Goal: Task Accomplishment & Management: Use online tool/utility

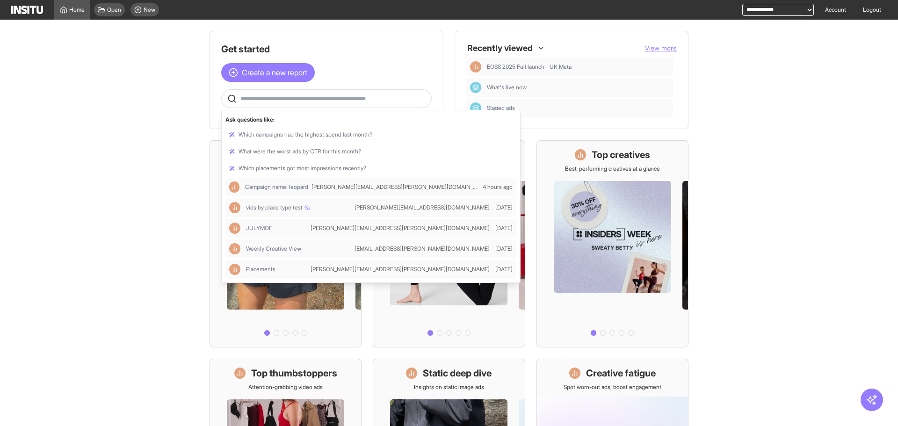
click at [311, 100] on input "text" at bounding box center [334, 98] width 187 height 7
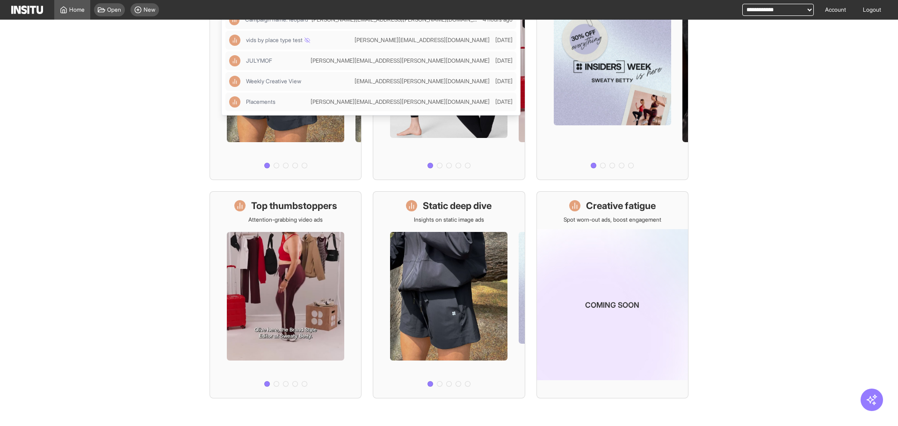
scroll to position [174, 0]
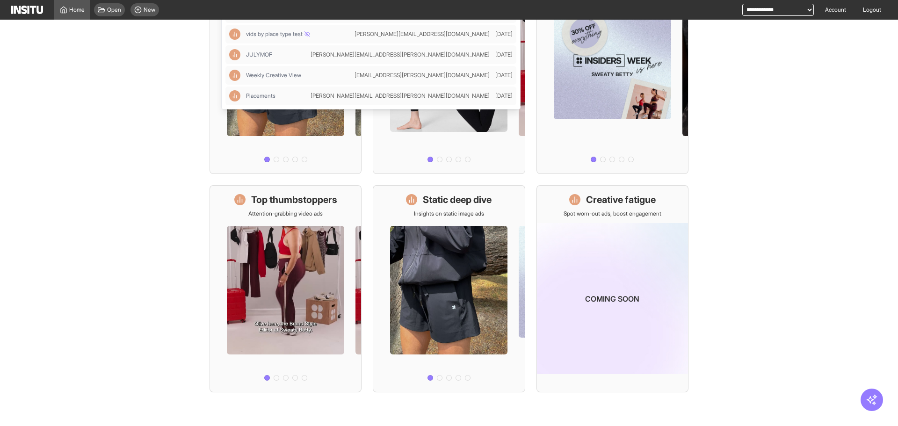
click at [114, 170] on main "Get started Create a new report Ask questions like: Which campaigns had the hig…" at bounding box center [449, 223] width 898 height 407
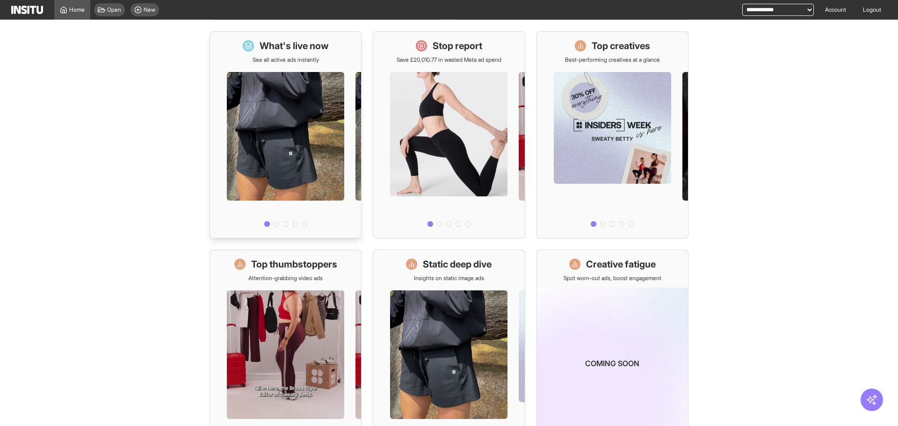
scroll to position [0, 0]
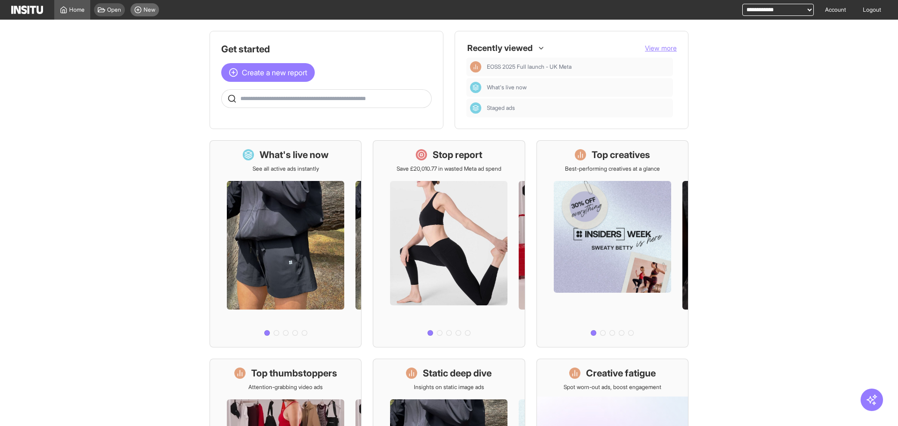
click at [157, 15] on div "New" at bounding box center [145, 9] width 29 height 13
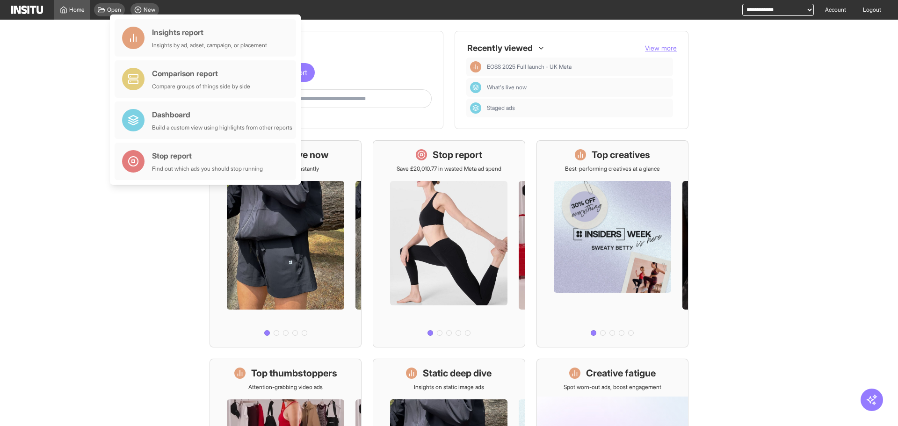
click at [102, 45] on main "Get started Create a new report Ask questions like: Which campaigns had the hig…" at bounding box center [449, 223] width 898 height 407
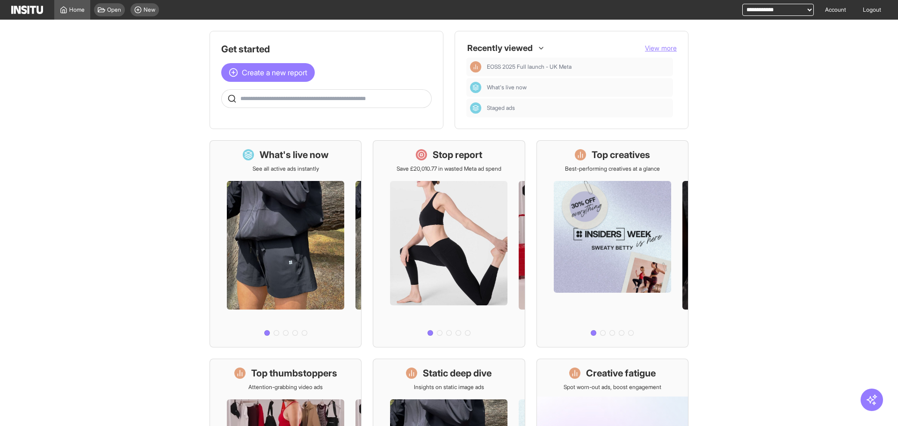
click at [631, 43] on div "Recently viewed View more" at bounding box center [572, 48] width 211 height 11
click at [650, 44] on button "View more" at bounding box center [661, 48] width 32 height 9
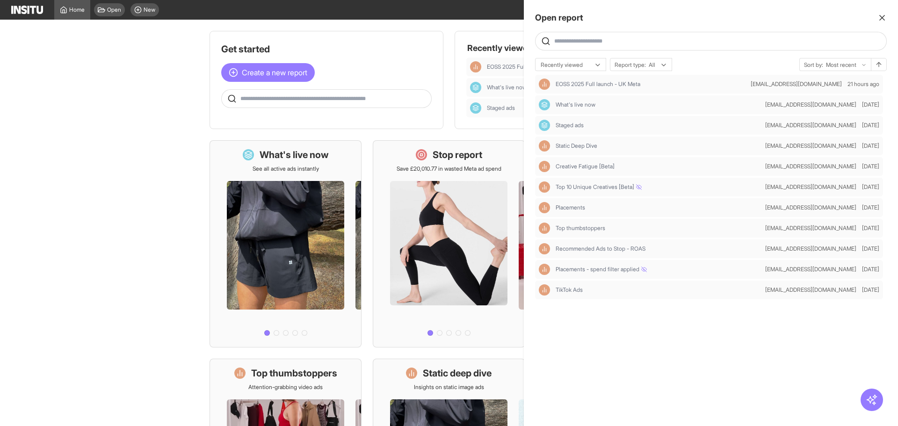
click at [554, 57] on div "Open report Ask questions like: Which campaigns had the highest spend last mont…" at bounding box center [711, 213] width 374 height 426
click at [553, 68] on div at bounding box center [564, 64] width 49 height 9
click at [554, 95] on div "Recently updated" at bounding box center [571, 101] width 70 height 16
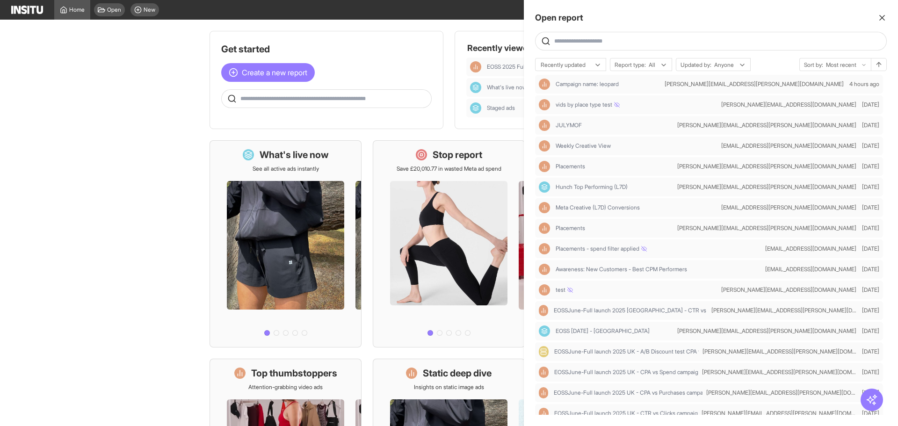
click at [144, 134] on div at bounding box center [449, 213] width 898 height 426
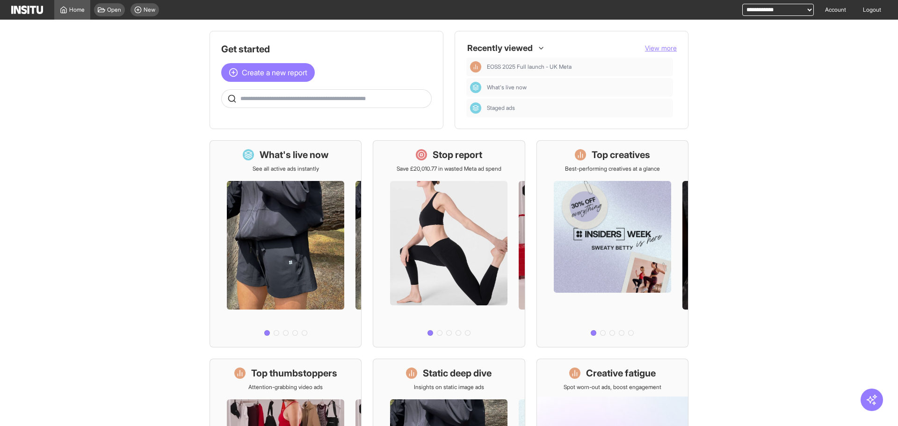
click at [175, 90] on main "Get started Create a new report Ask questions like: Which campaigns had the hig…" at bounding box center [449, 223] width 898 height 407
click at [143, 9] on div "New" at bounding box center [145, 9] width 29 height 13
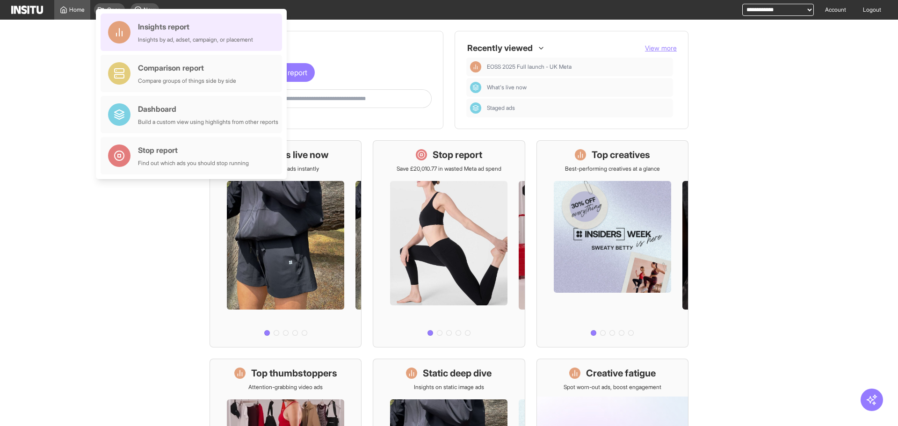
click at [253, 28] on div "Insights report" at bounding box center [195, 26] width 115 height 11
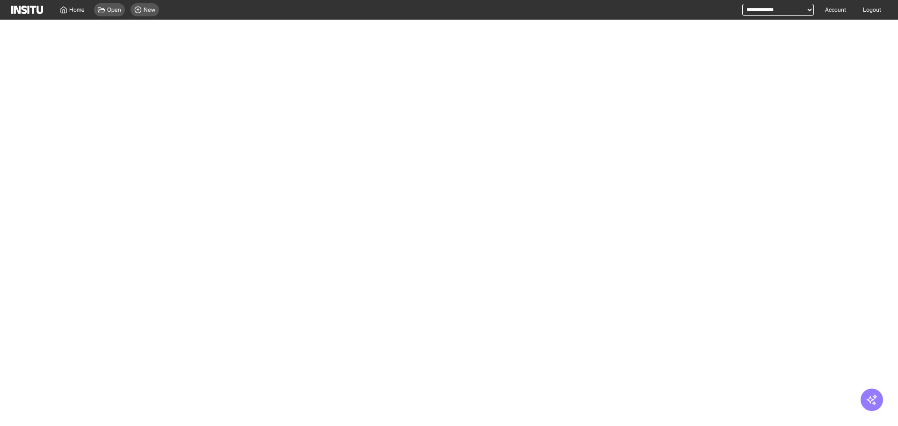
select select "**"
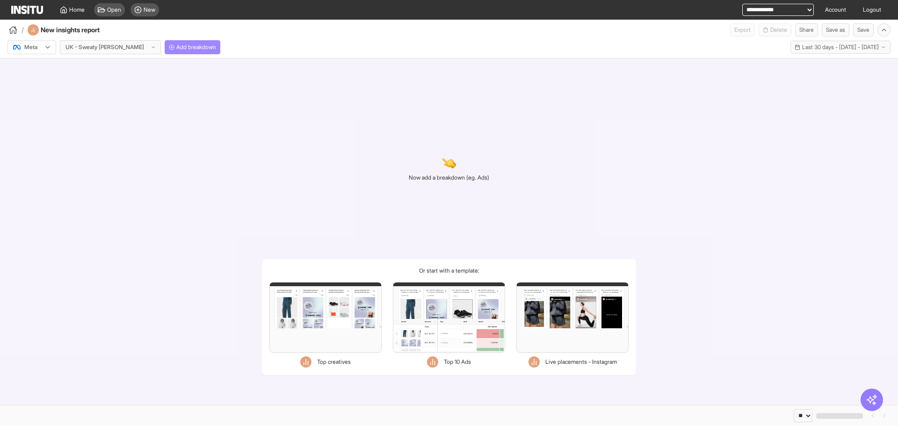
click at [176, 50] on span "Add breakdown" at bounding box center [196, 47] width 40 height 7
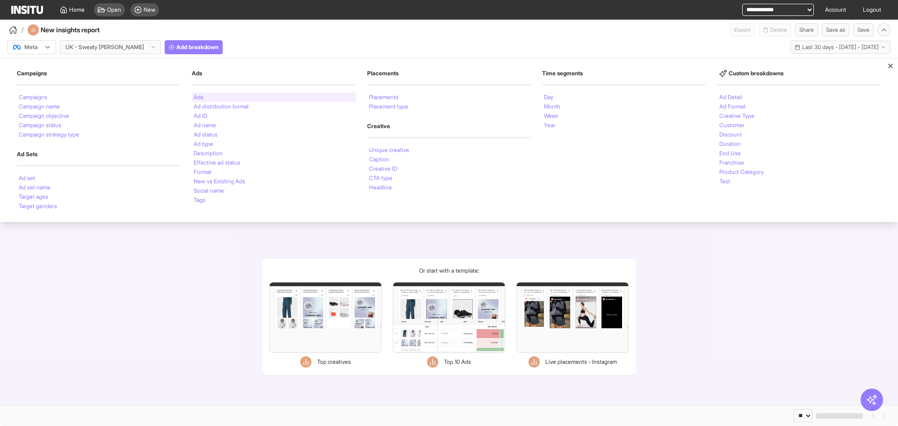
click at [243, 93] on div "Ads" at bounding box center [274, 97] width 164 height 9
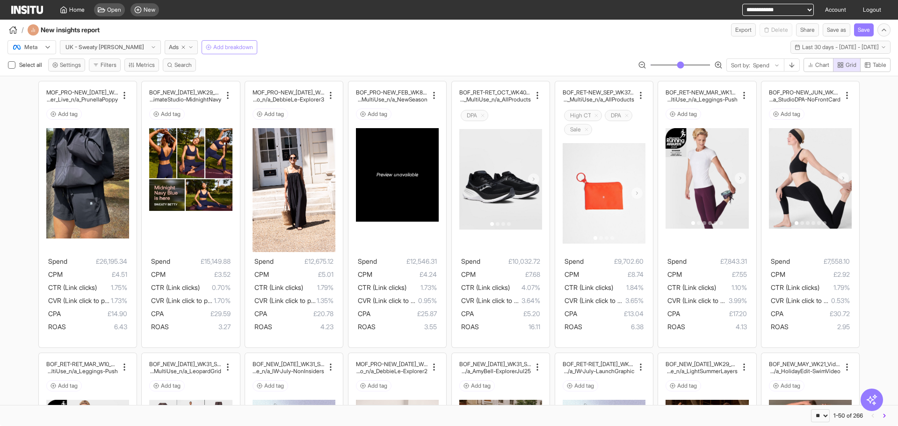
click at [213, 44] on span "Add breakdown" at bounding box center [233, 47] width 40 height 7
click at [236, 35] on div "/ New insights report Export Delete Share Save as Save" at bounding box center [449, 28] width 898 height 17
click at [92, 63] on button "Filters" at bounding box center [105, 64] width 32 height 13
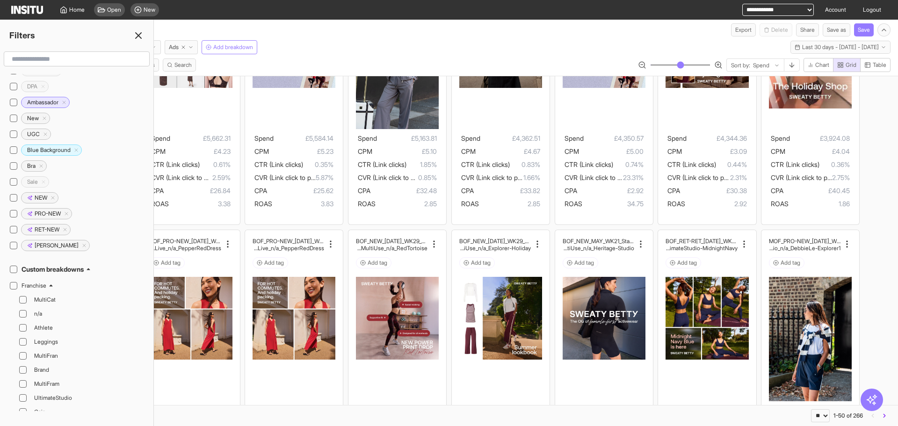
scroll to position [157, 0]
